Goal: Check status: Check status

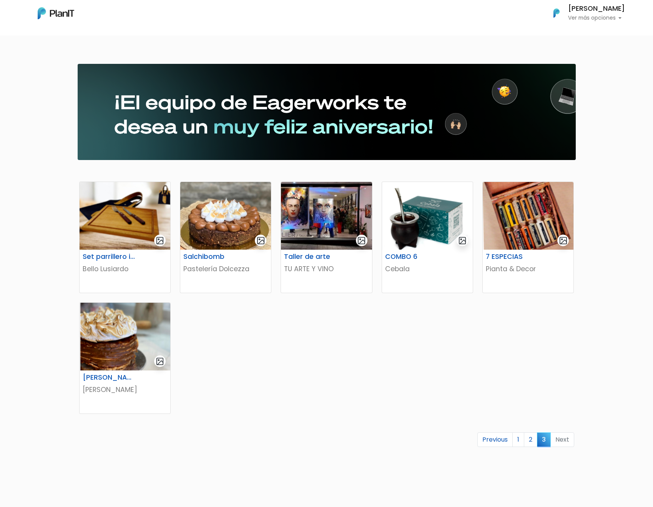
click at [610, 15] on p "Ver más opciones" at bounding box center [596, 17] width 57 height 5
click at [595, 33] on span "Mis Compras" at bounding box center [583, 34] width 40 height 9
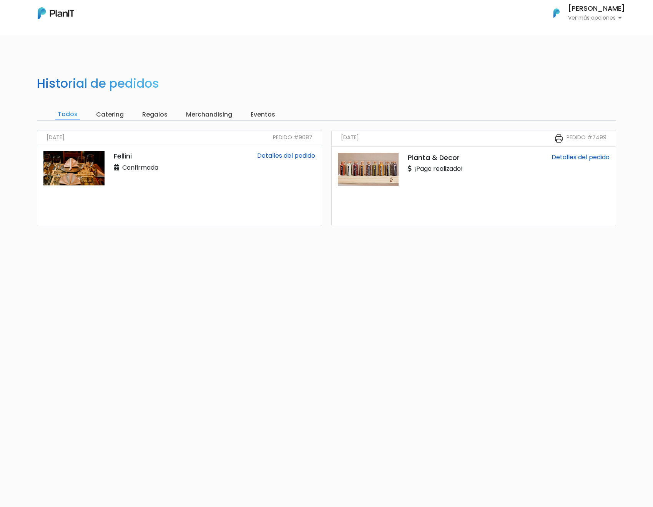
click at [118, 157] on p "Fellini" at bounding box center [156, 156] width 85 height 10
